Goal: Check status

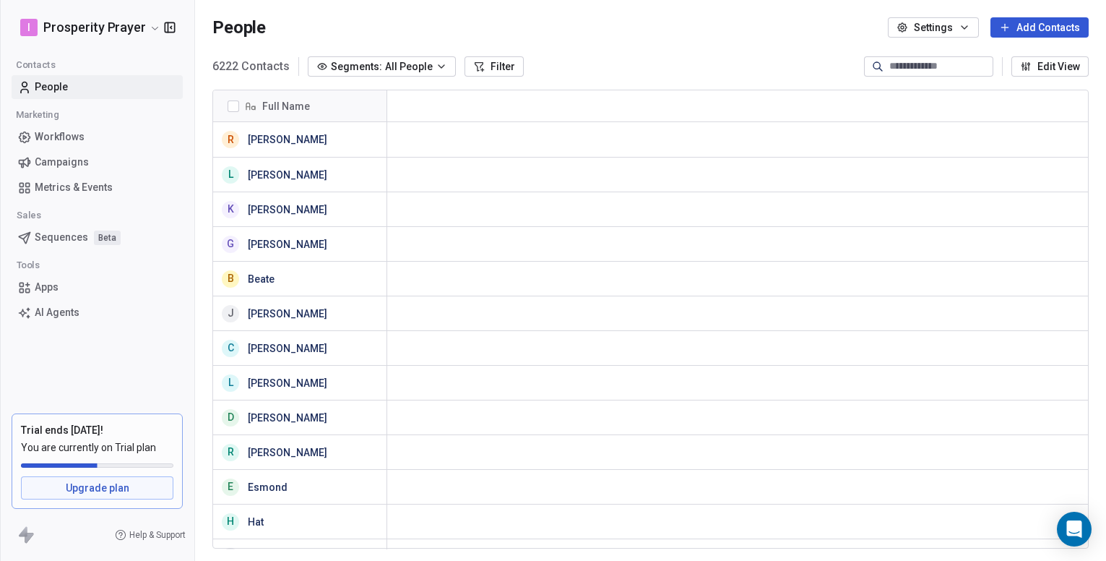
scroll to position [12, 12]
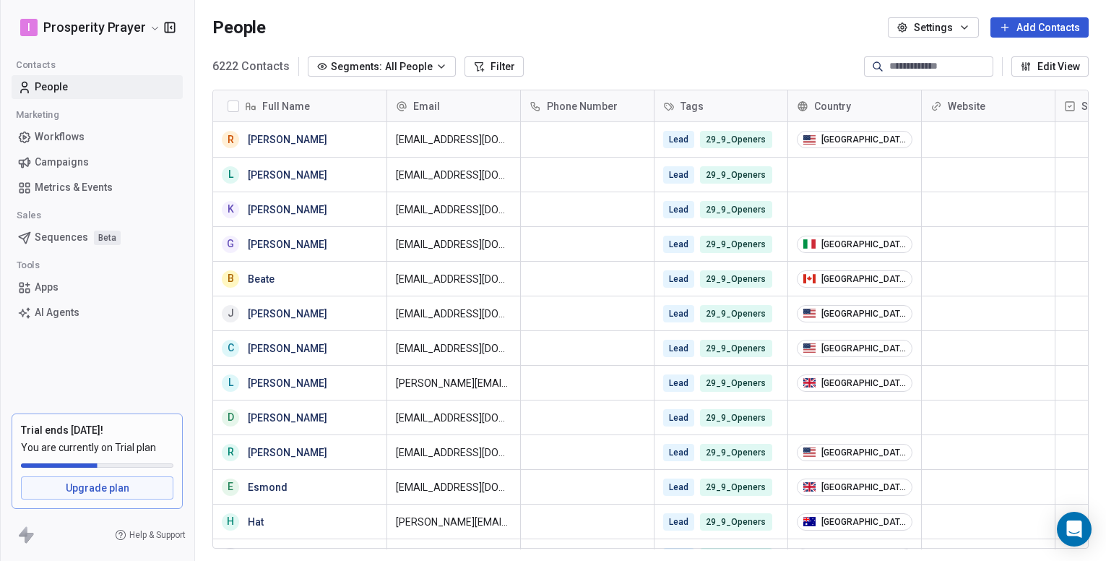
click at [82, 158] on span "Campaigns" at bounding box center [62, 162] width 54 height 15
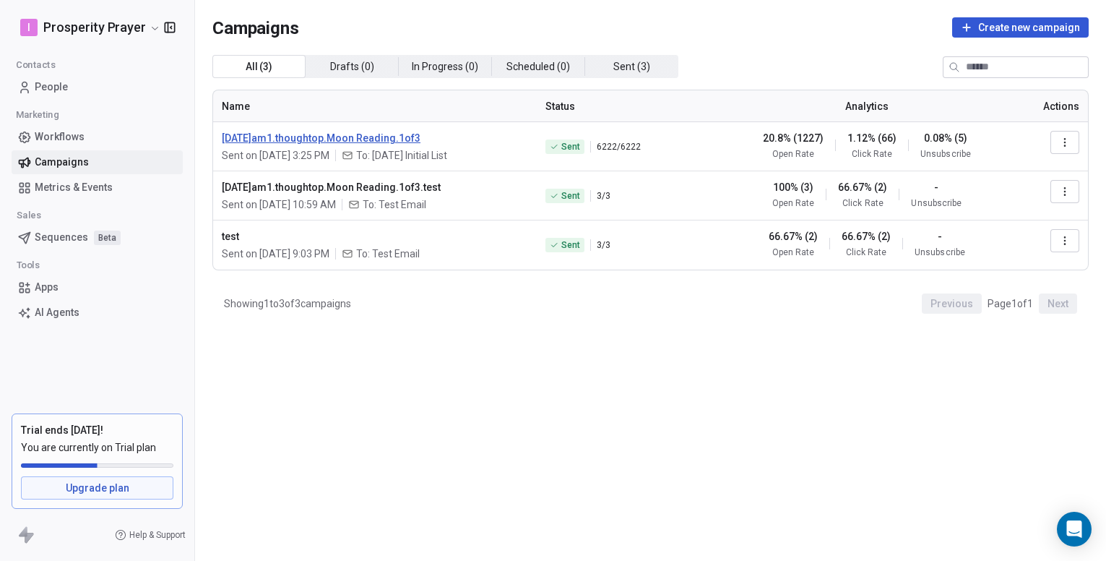
click at [385, 134] on span "[DATE]am1.thoughtop.Moon Reading.1of3" at bounding box center [375, 138] width 306 height 14
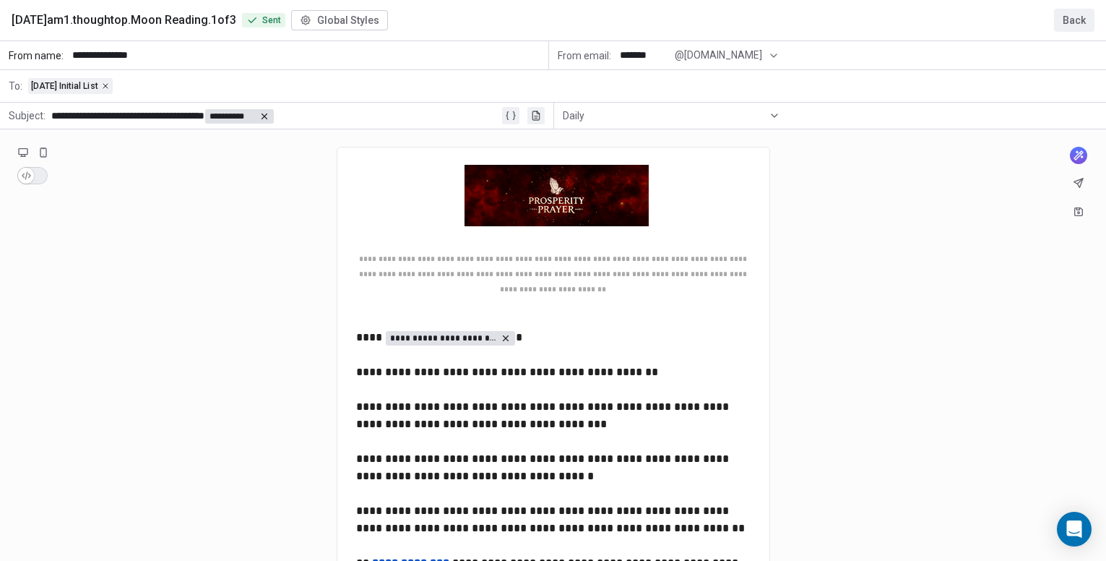
click at [1064, 17] on button "Back" at bounding box center [1074, 20] width 40 height 23
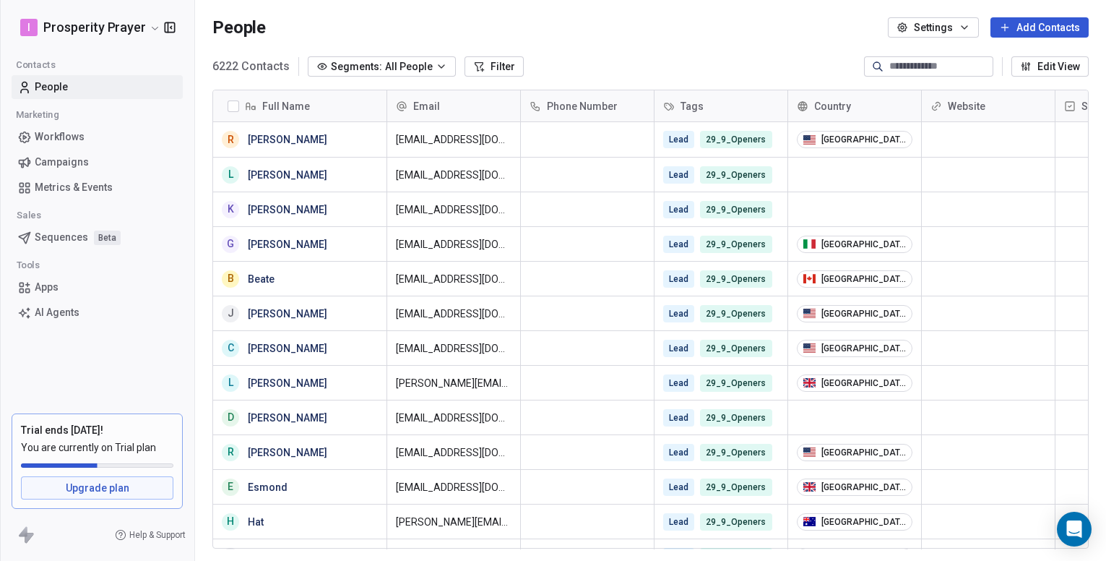
scroll to position [483, 900]
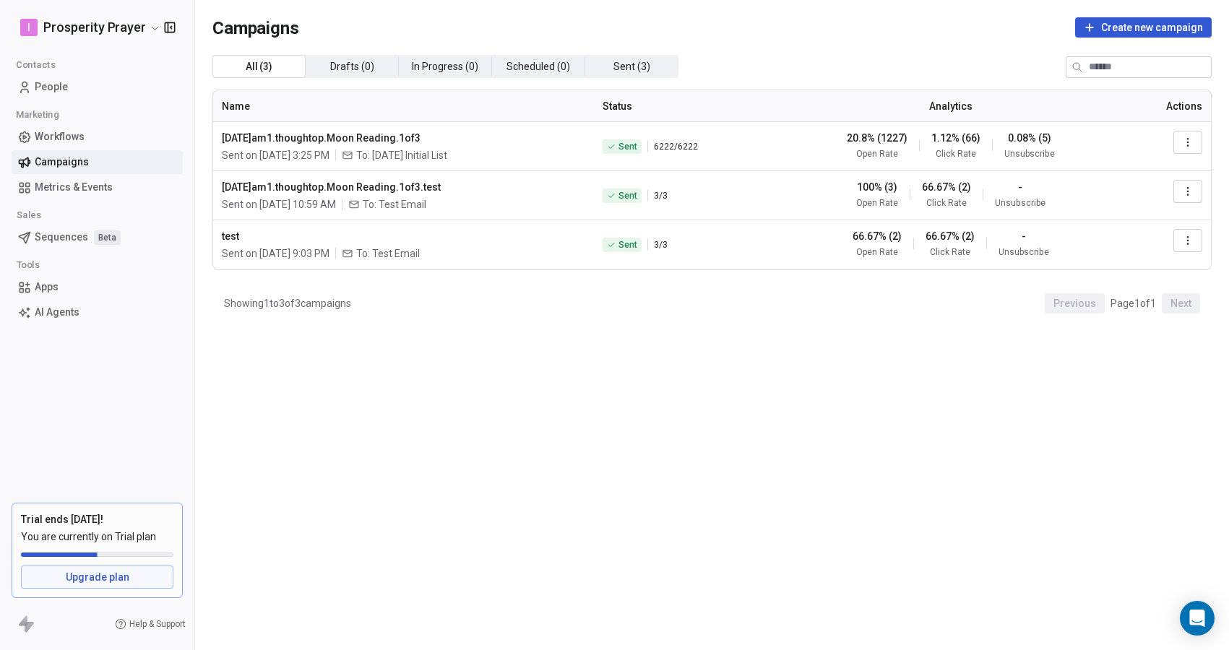
click at [1183, 139] on icon "button" at bounding box center [1188, 143] width 12 height 12
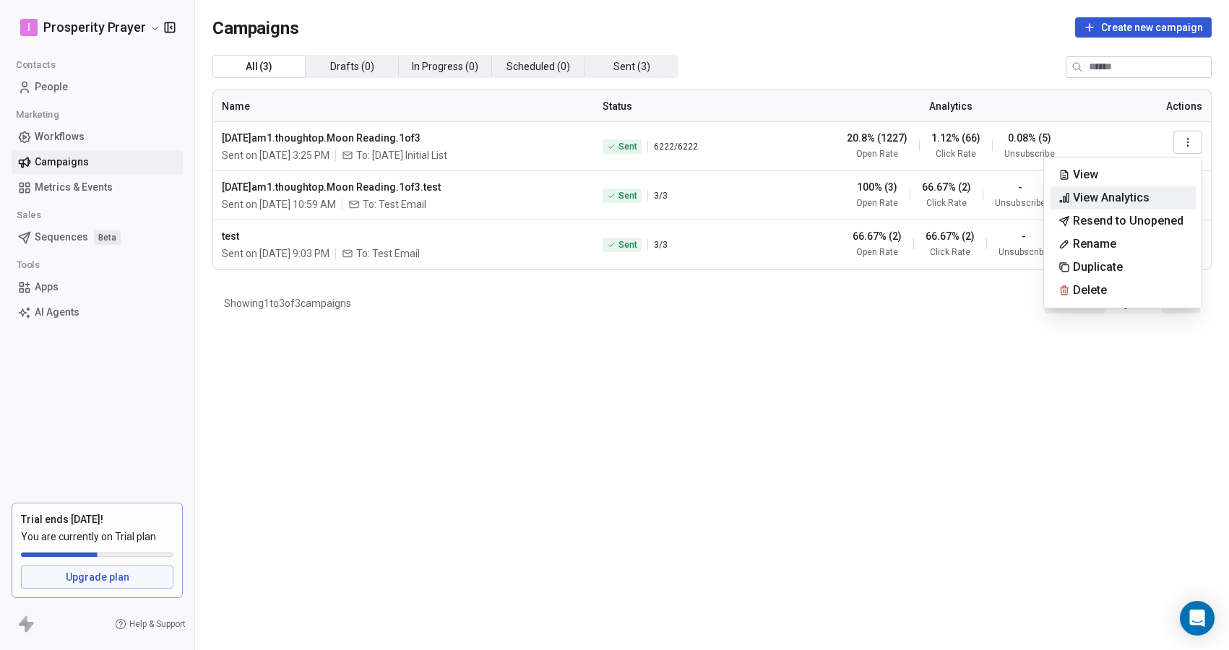
click at [1108, 197] on span "View Analytics" at bounding box center [1111, 197] width 77 height 17
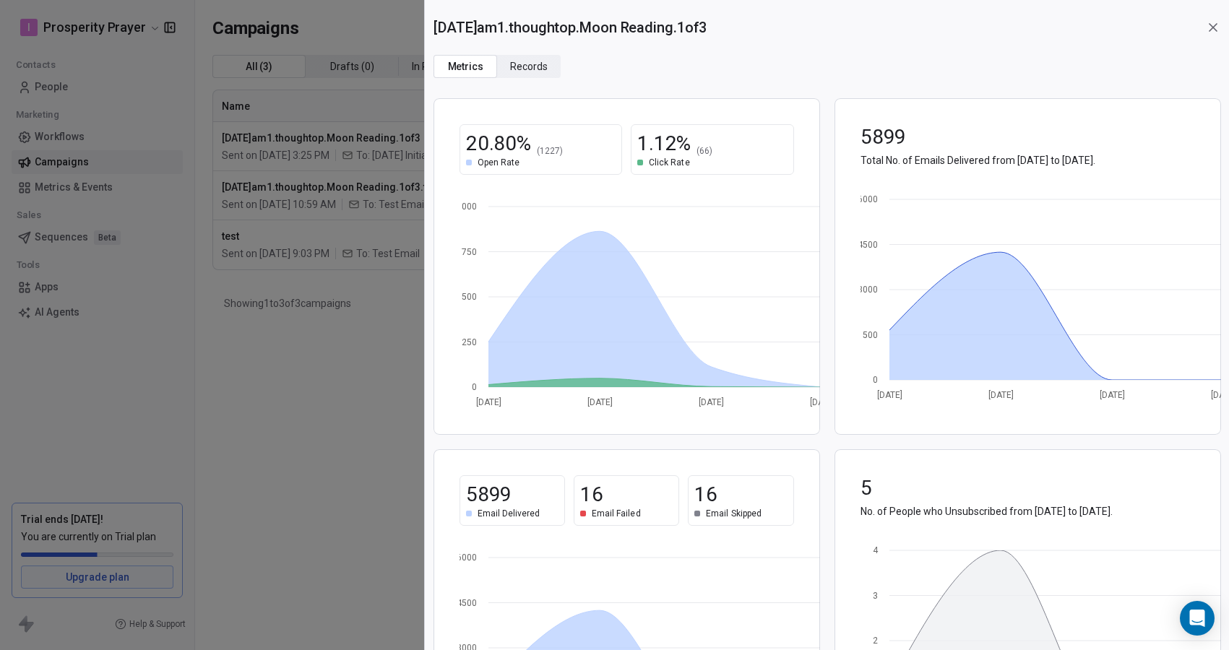
click at [277, 408] on div "2025.10.01.am1.thoughtop.Moon Reading.1of3 Metrics Metrics Records Records 20.8…" at bounding box center [614, 325] width 1229 height 650
